Goal: Task Accomplishment & Management: Use online tool/utility

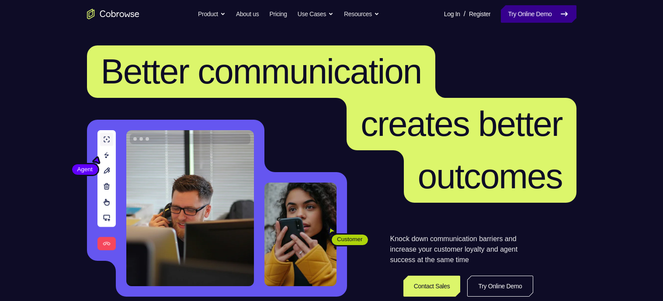
click at [520, 12] on link "Try Online Demo" at bounding box center [538, 13] width 75 height 17
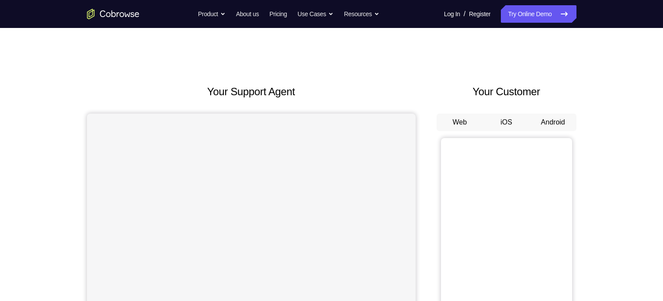
click at [549, 118] on button "Android" at bounding box center [553, 122] width 47 height 17
click at [549, 122] on button "Android" at bounding box center [553, 122] width 47 height 17
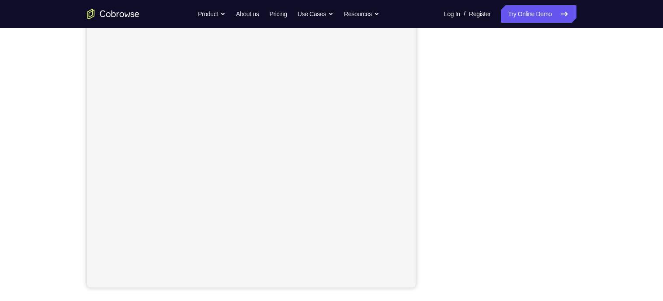
scroll to position [118, 0]
click at [589, 61] on div "Your Support Agent Your Customer Web iOS Android Next Steps We’d be happy to gi…" at bounding box center [331, 198] width 559 height 576
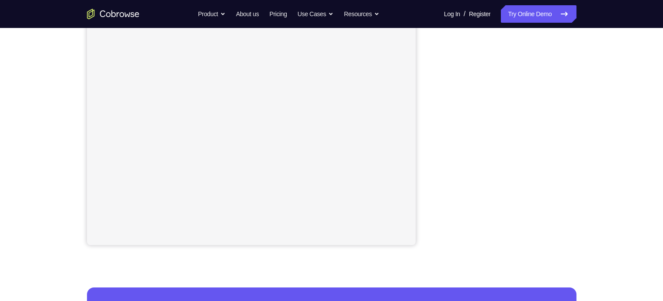
scroll to position [162, 0]
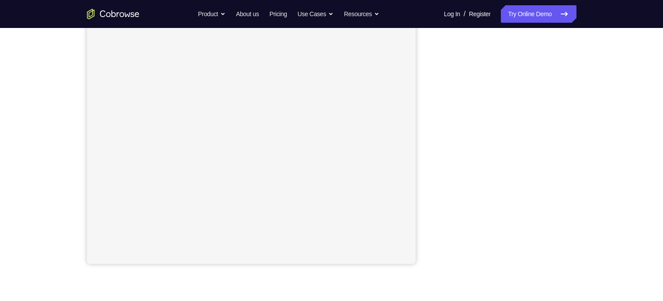
click at [592, 142] on div "Your Support Agent Your Customer Web iOS Android Next Steps We’d be happy to gi…" at bounding box center [331, 173] width 559 height 576
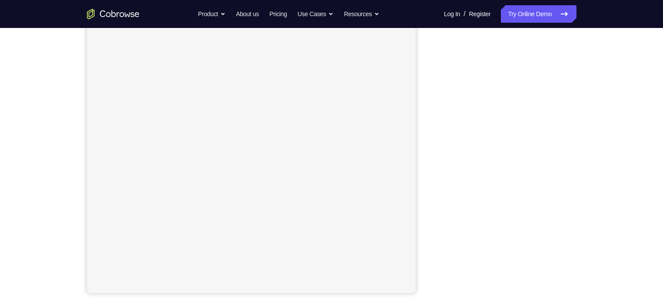
click at [582, 135] on div "Your Support Agent Your Customer Web iOS Android Next Steps We’d be happy to gi…" at bounding box center [331, 203] width 559 height 576
click at [582, 121] on div "Your Support Agent Your Customer Web iOS Android Next Steps We’d be happy to gi…" at bounding box center [331, 203] width 559 height 576
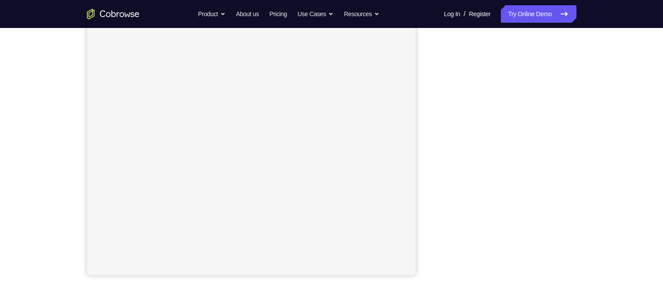
scroll to position [130, 0]
click at [611, 183] on div "Your Support Agent Your Customer Web iOS Android Next Steps We’d be happy to gi…" at bounding box center [331, 178] width 559 height 576
click at [595, 134] on div "Your Support Agent Your Customer Web iOS Android Next Steps We’d be happy to gi…" at bounding box center [331, 187] width 559 height 576
